Goal: Complete application form

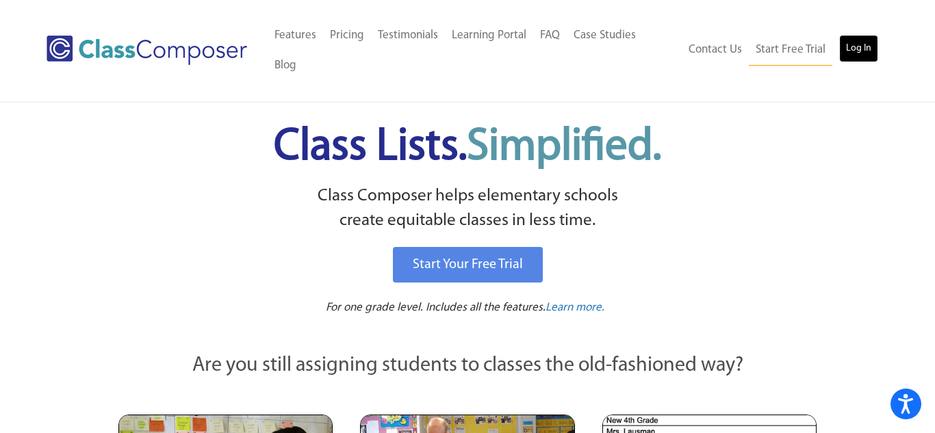
click at [850, 37] on link "Log In" at bounding box center [858, 48] width 39 height 27
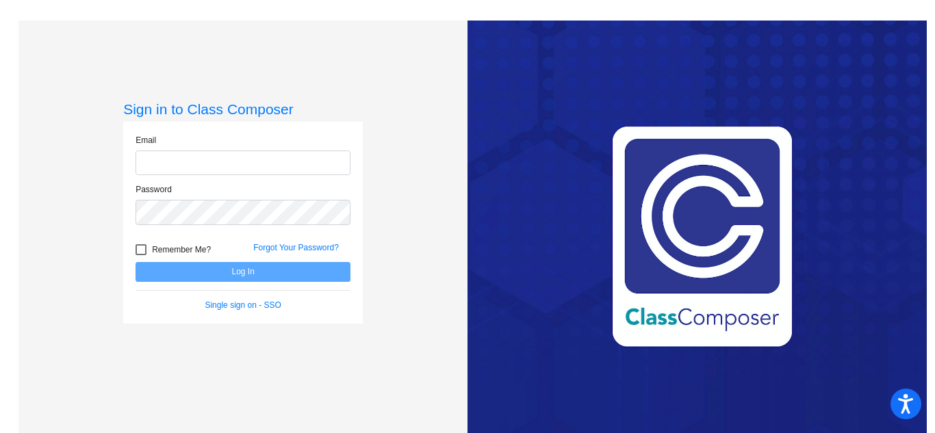
click at [249, 157] on input "email" at bounding box center [243, 163] width 215 height 25
type input "[EMAIL_ADDRESS][DOMAIN_NAME]"
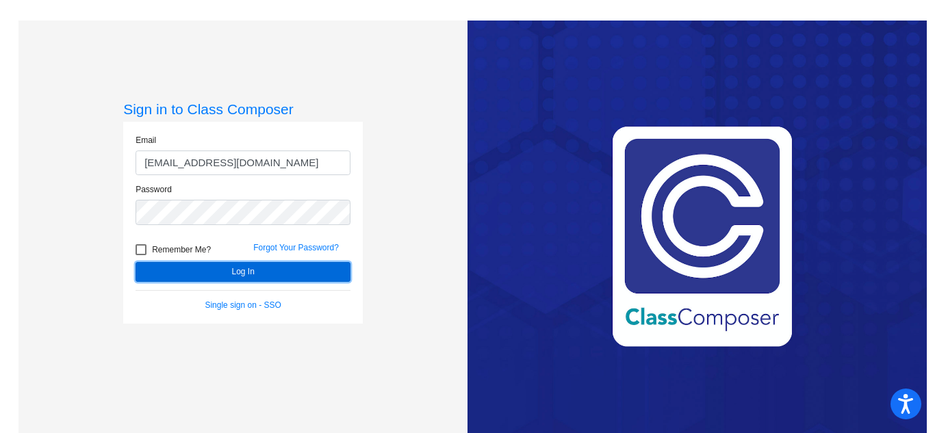
click at [153, 270] on button "Log In" at bounding box center [243, 272] width 215 height 20
click at [227, 266] on button "Log In" at bounding box center [243, 272] width 215 height 20
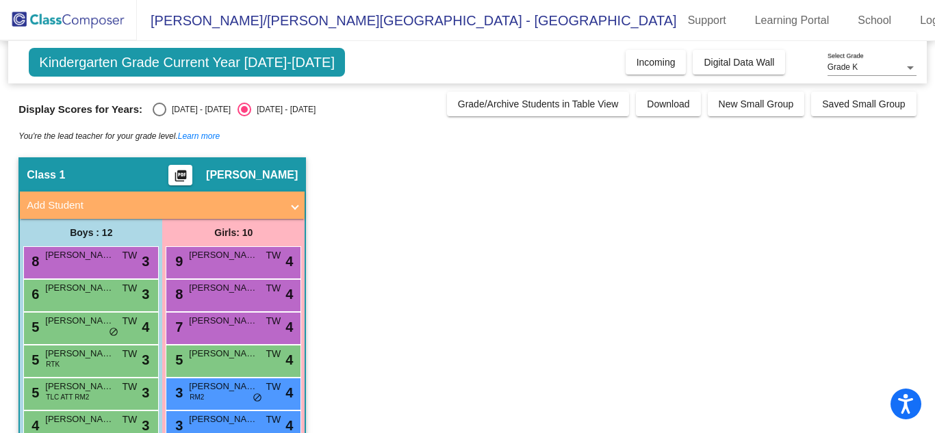
click at [666, 49] on div "Kindergarten Grade Current Year [DATE]-[DATE] Add, Move, or Retain Students Off…" at bounding box center [467, 62] width 918 height 42
click at [665, 57] on span "Incoming" at bounding box center [656, 62] width 39 height 11
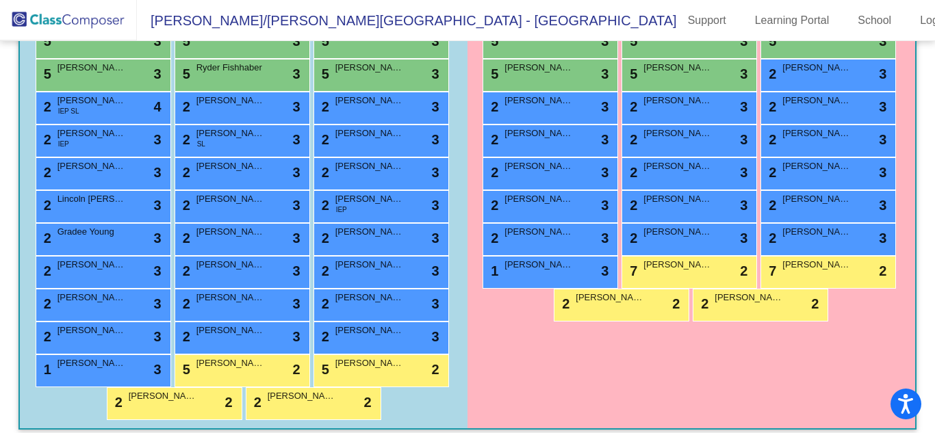
scroll to position [462, 0]
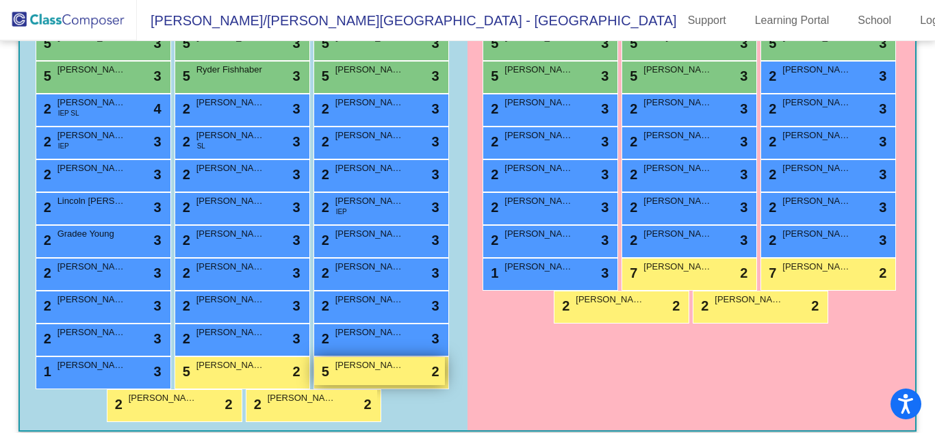
click at [361, 379] on div "5 [PERSON_NAME] lock do_not_disturb_alt 2" at bounding box center [379, 371] width 131 height 28
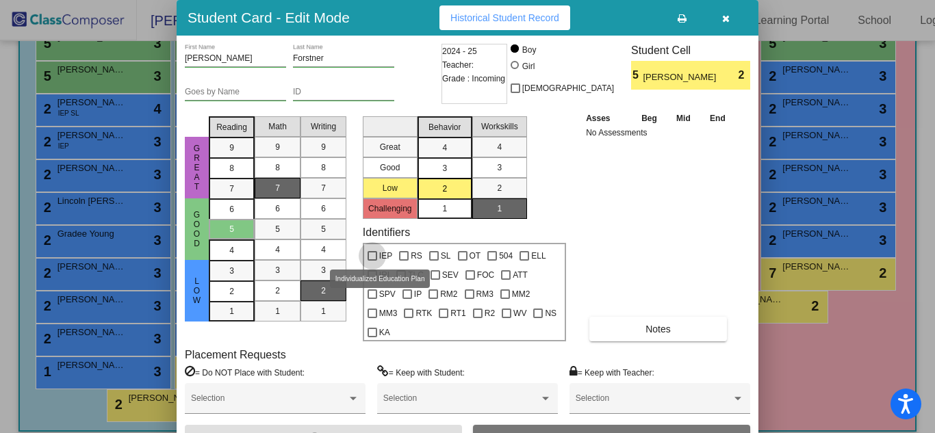
click at [369, 254] on div at bounding box center [373, 256] width 10 height 10
click at [372, 261] on input "IEP" at bounding box center [372, 261] width 1 height 1
checkbox input "true"
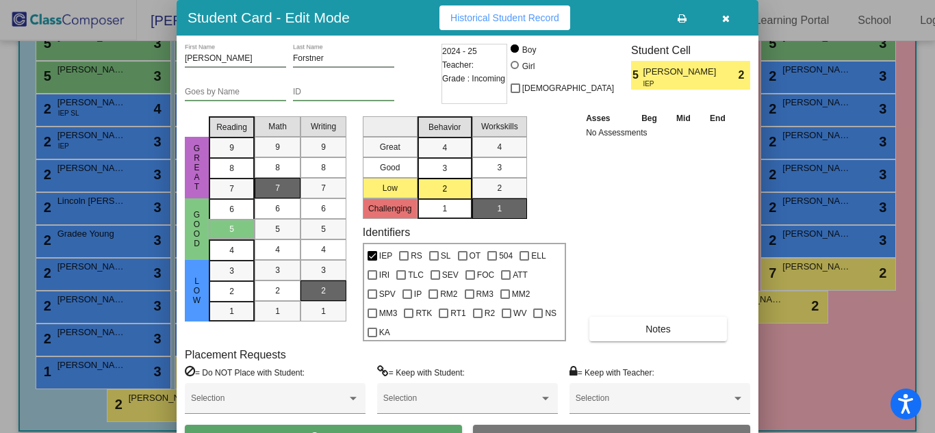
click at [396, 425] on button "Save" at bounding box center [323, 437] width 277 height 25
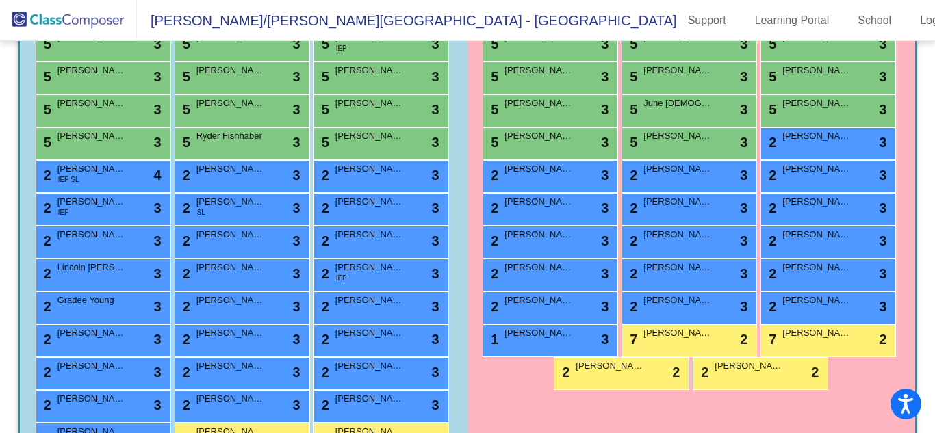
scroll to position [392, 0]
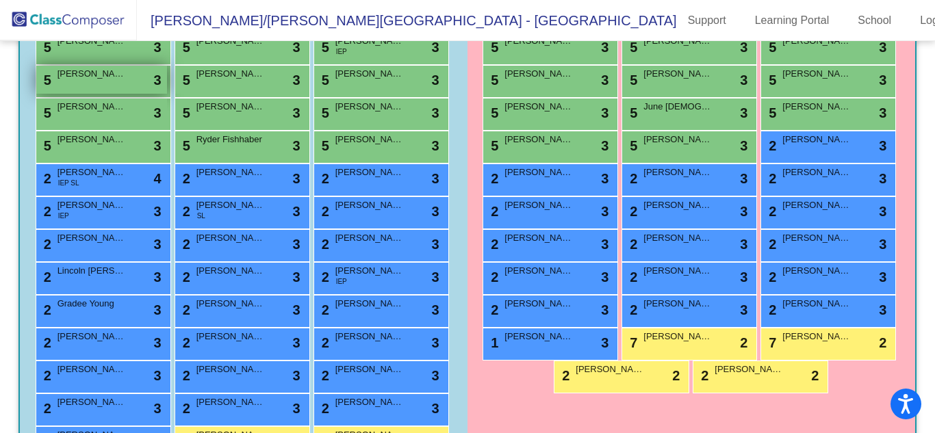
click at [117, 79] on span "[PERSON_NAME]" at bounding box center [92, 74] width 68 height 14
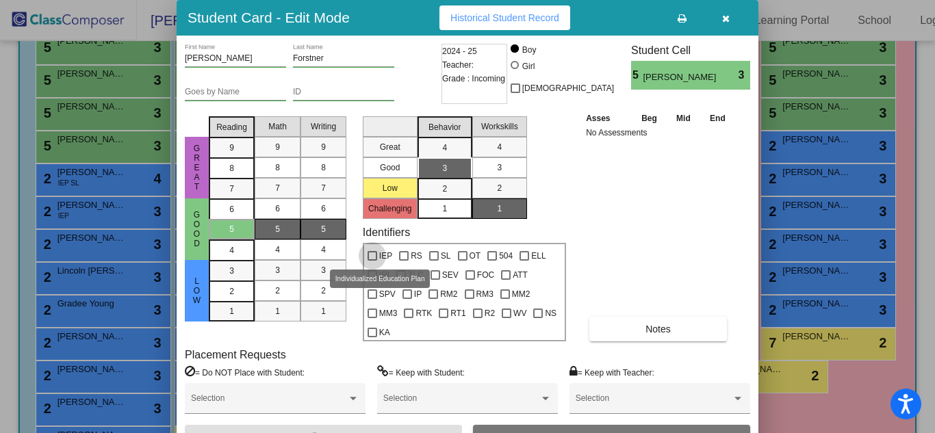
click at [375, 256] on div at bounding box center [373, 256] width 10 height 10
click at [372, 261] on input "IEP" at bounding box center [372, 261] width 1 height 1
checkbox input "true"
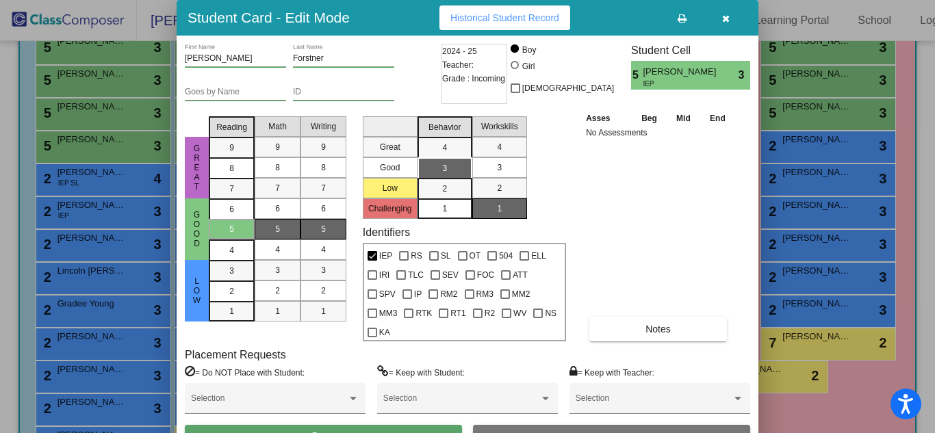
click at [388, 425] on button "Save" at bounding box center [323, 437] width 277 height 25
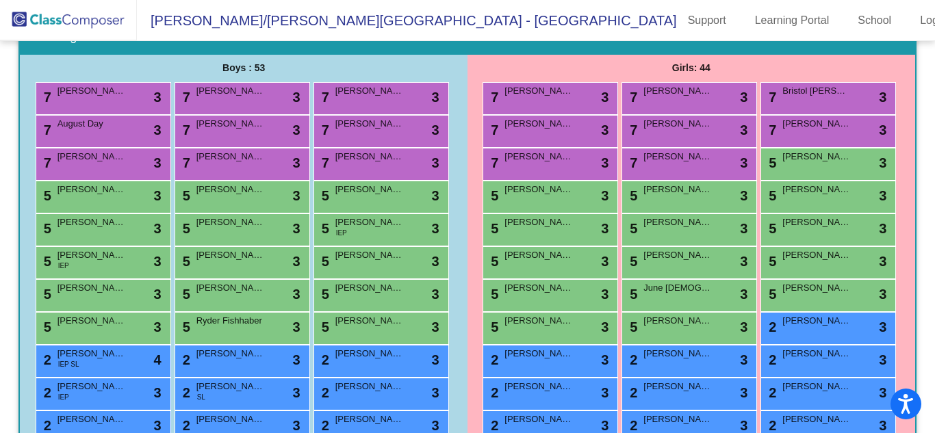
scroll to position [170, 0]
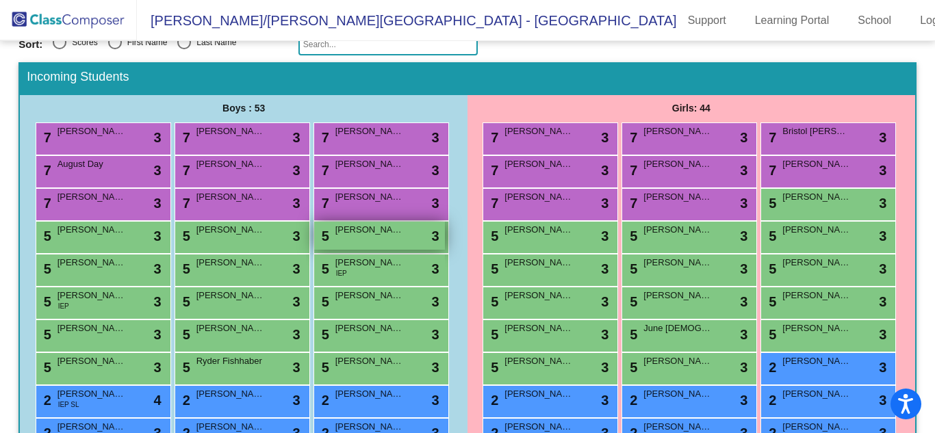
click at [367, 237] on div "5 [PERSON_NAME] lock do_not_disturb_alt 3" at bounding box center [379, 236] width 131 height 28
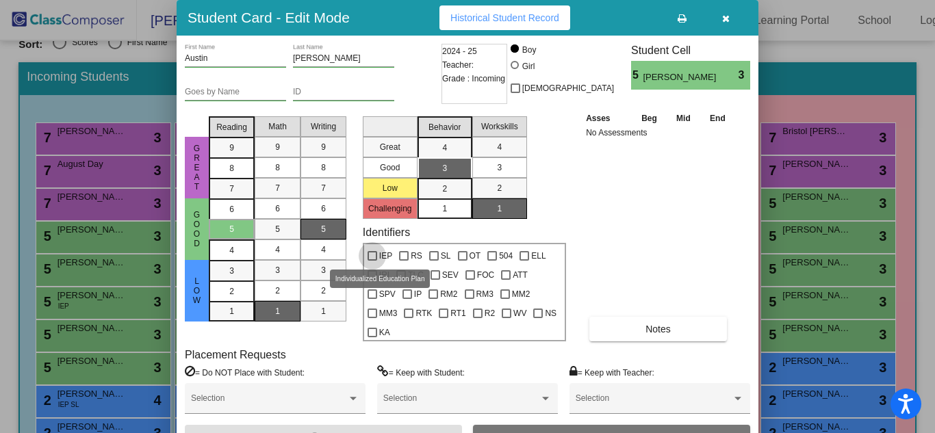
click at [378, 255] on label "IEP" at bounding box center [380, 256] width 25 height 16
click at [372, 261] on input "IEP" at bounding box center [372, 261] width 1 height 1
checkbox input "true"
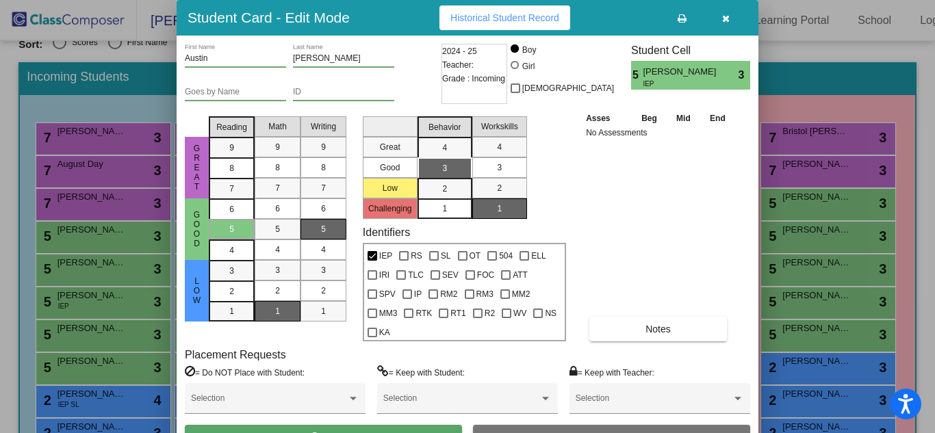
click at [322, 431] on span "Save" at bounding box center [323, 437] width 25 height 12
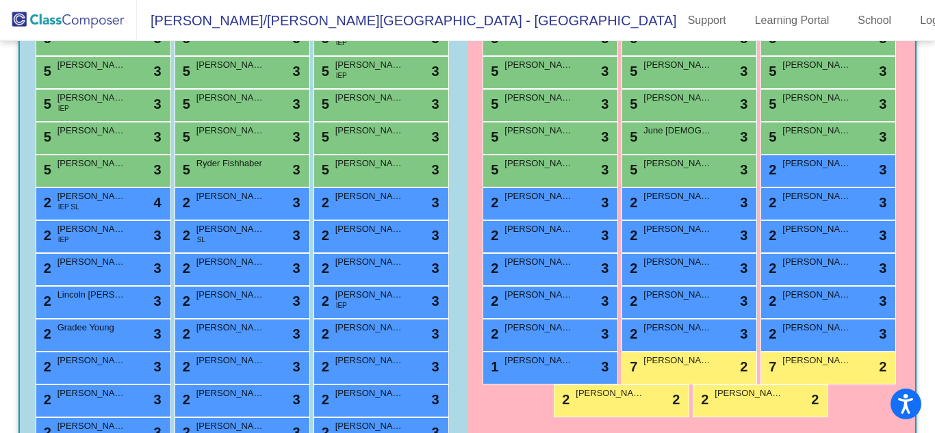
scroll to position [372, 0]
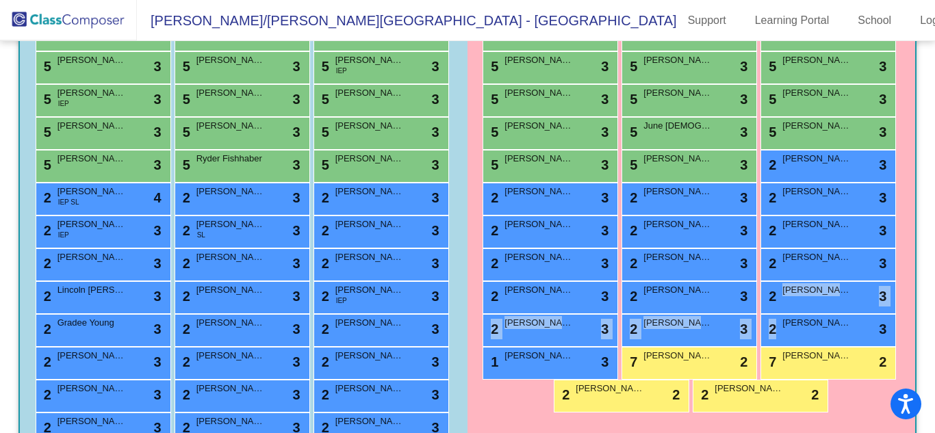
drag, startPoint x: 927, startPoint y: 311, endPoint x: 930, endPoint y: 345, distance: 34.3
click at [930, 345] on mat-sidenav-content "[DATE] - [DATE] New Incoming Kindergarten Students New students who are enterin…" at bounding box center [467, 237] width 935 height 392
